Goal: Entertainment & Leisure: Consume media (video, audio)

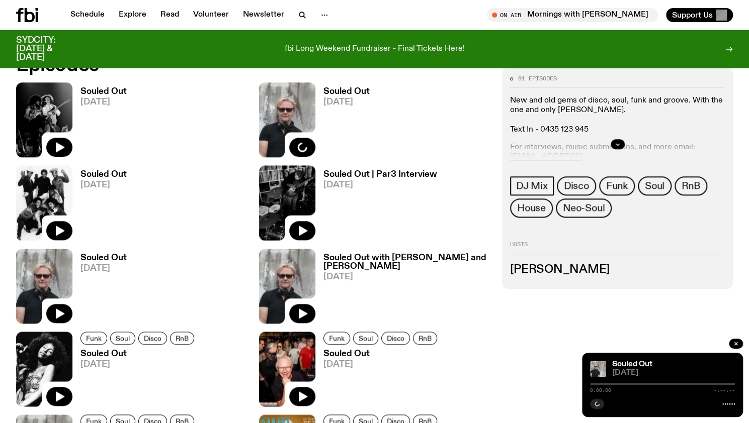
scroll to position [509, 0]
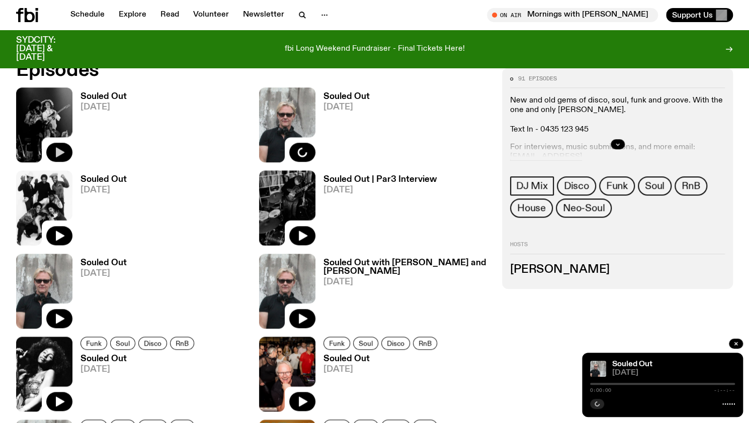
click at [60, 157] on icon "button" at bounding box center [59, 152] width 12 height 12
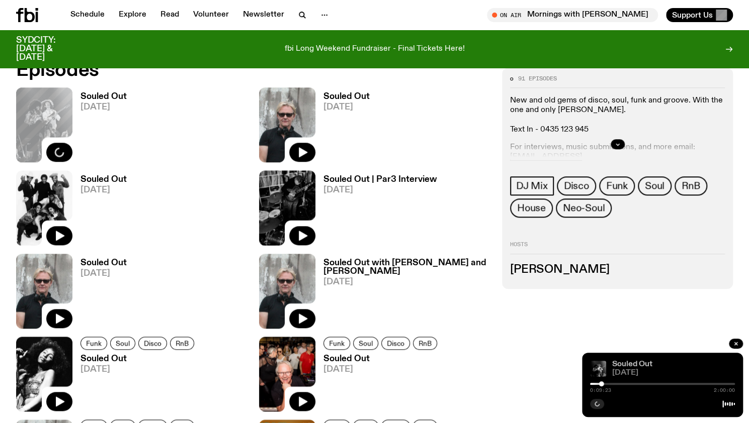
click at [636, 368] on link "Souled Out" at bounding box center [632, 364] width 40 height 8
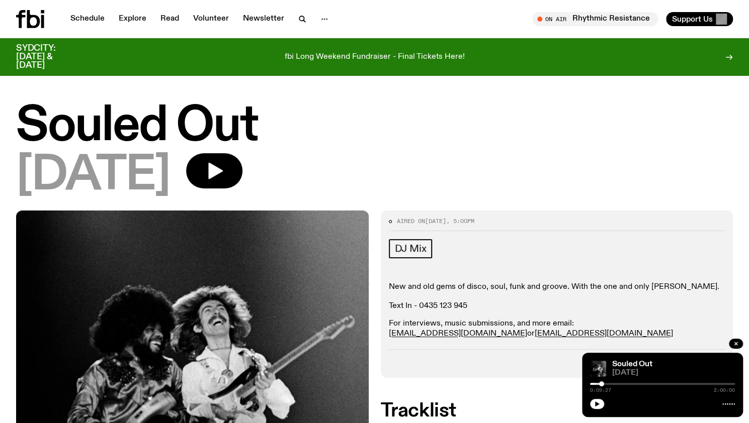
click at [599, 402] on button "button" at bounding box center [597, 404] width 14 height 10
